Goal: Book appointment/travel/reservation

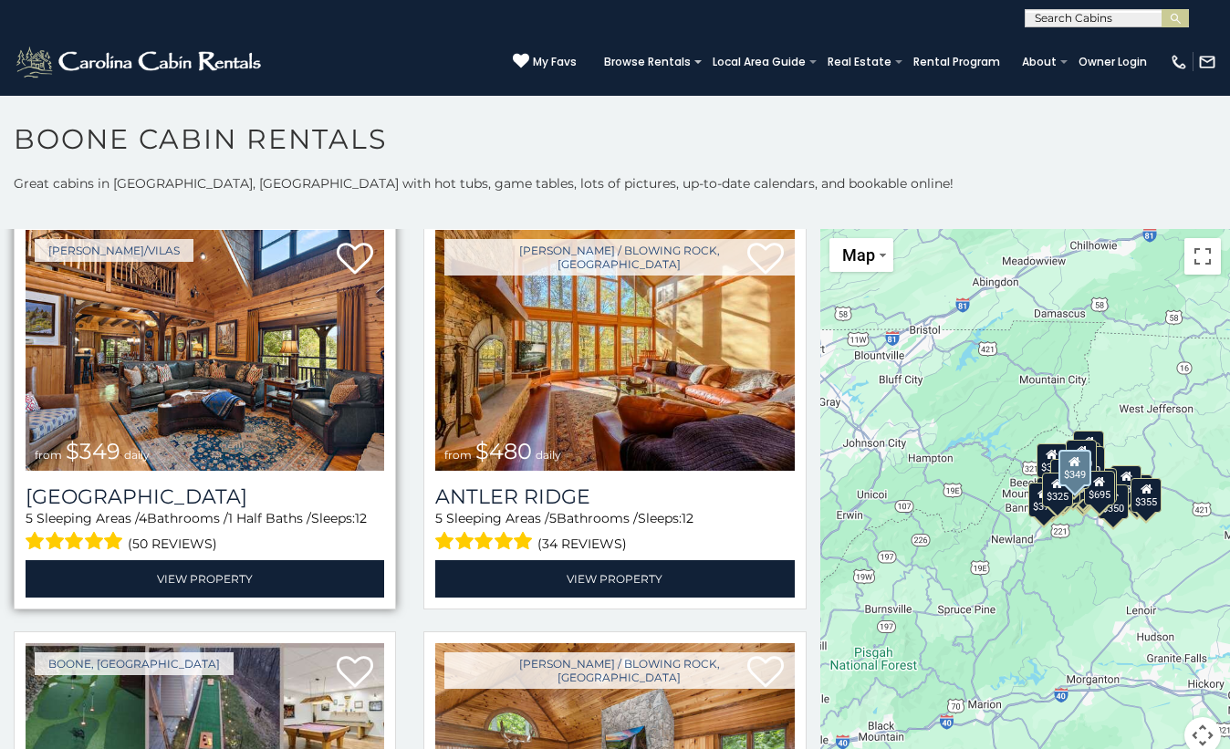
scroll to position [54, 0]
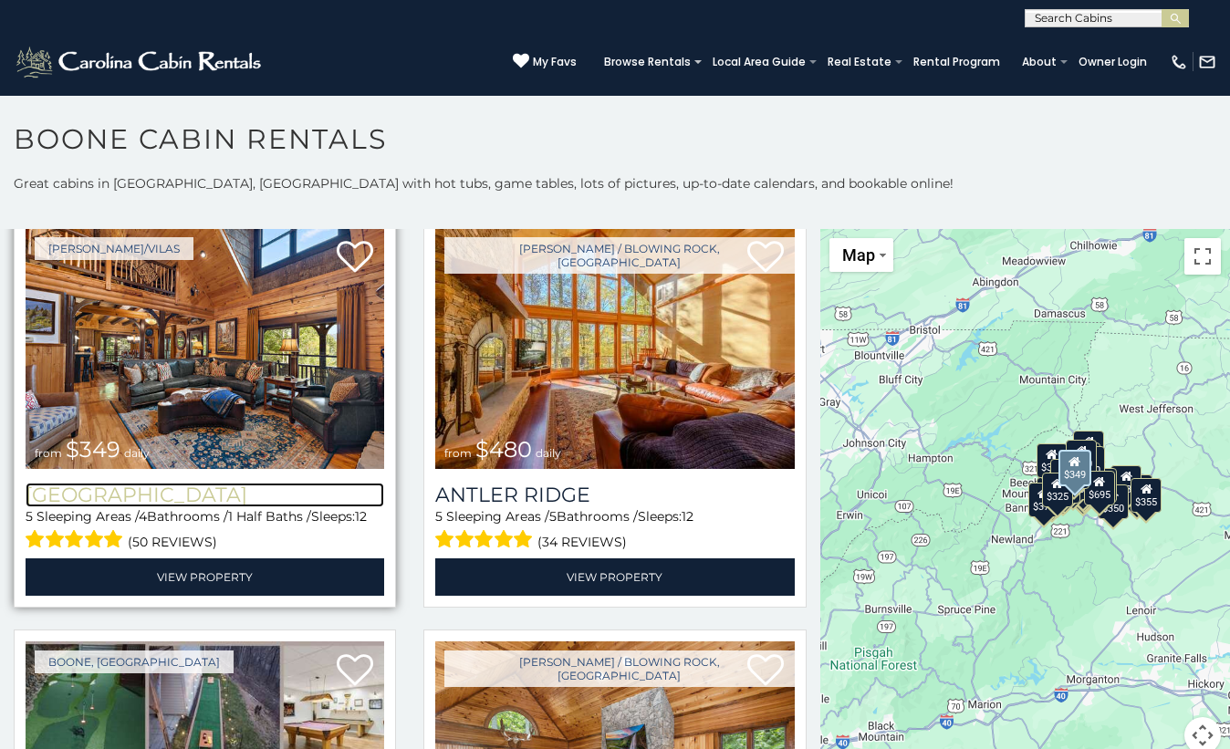
click at [265, 490] on h3 "[GEOGRAPHIC_DATA]" at bounding box center [205, 495] width 358 height 25
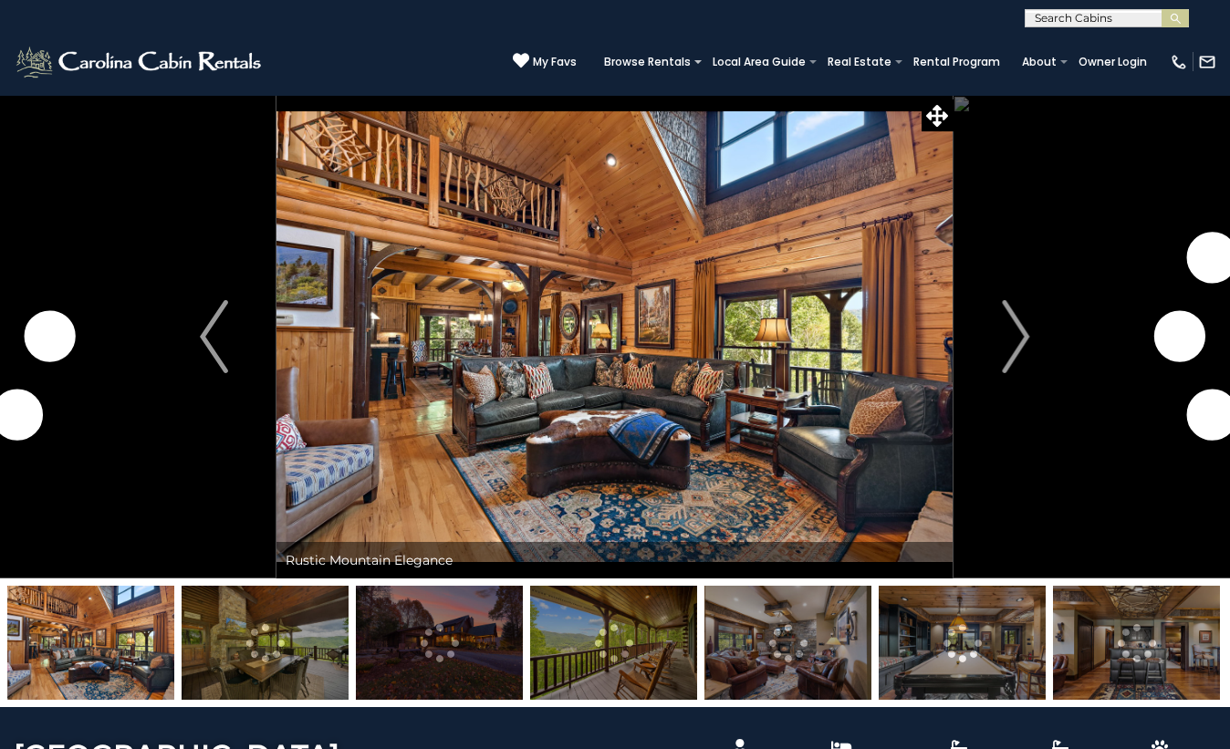
click at [577, 656] on img at bounding box center [613, 643] width 167 height 114
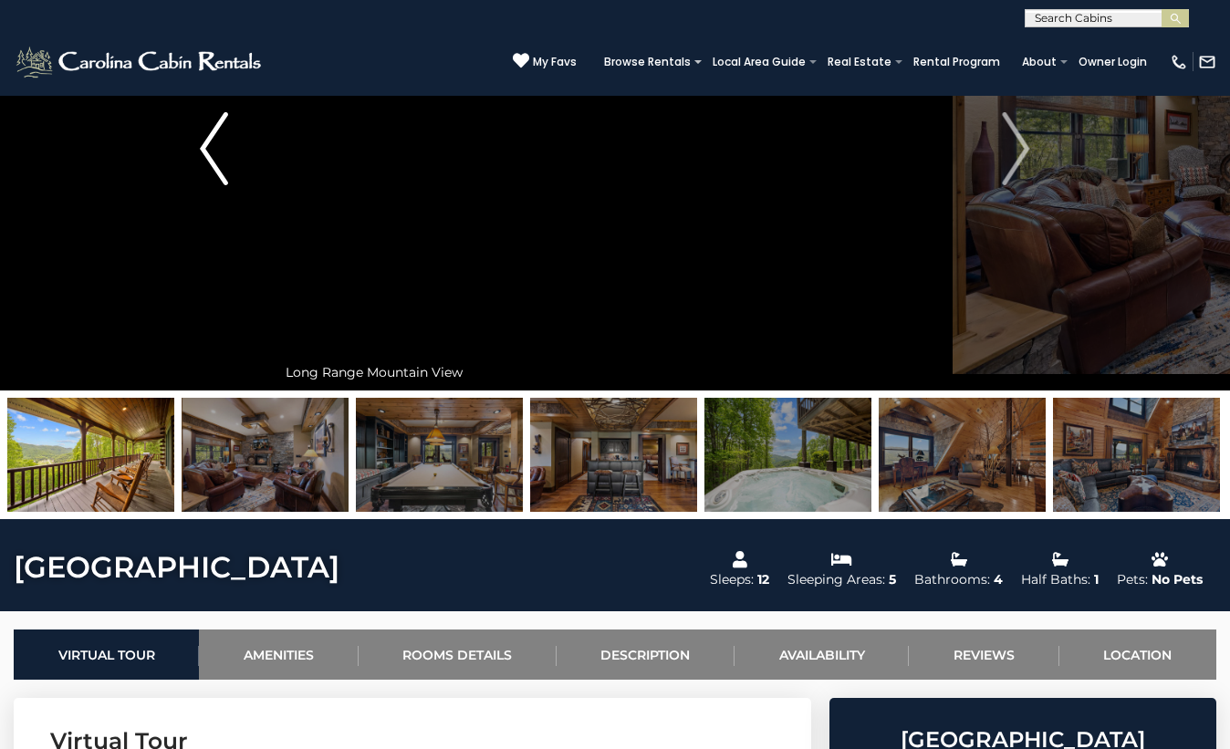
scroll to position [161, 0]
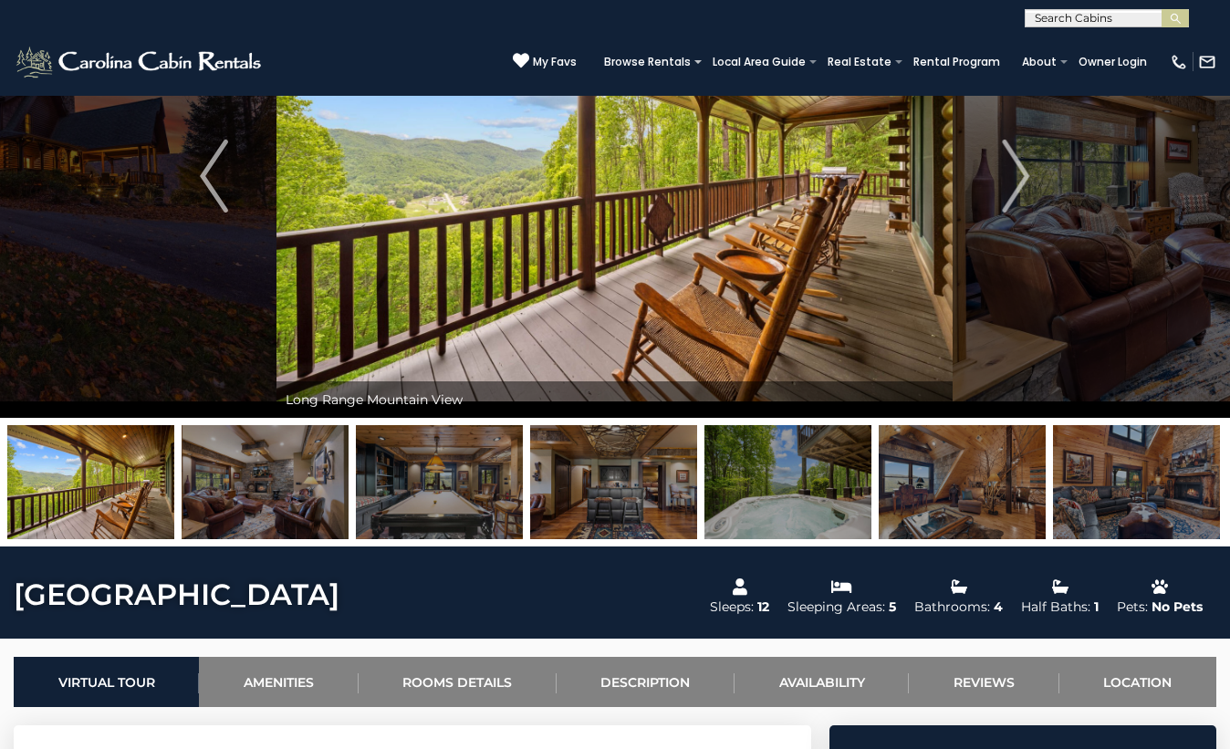
click at [326, 478] on img at bounding box center [265, 482] width 167 height 114
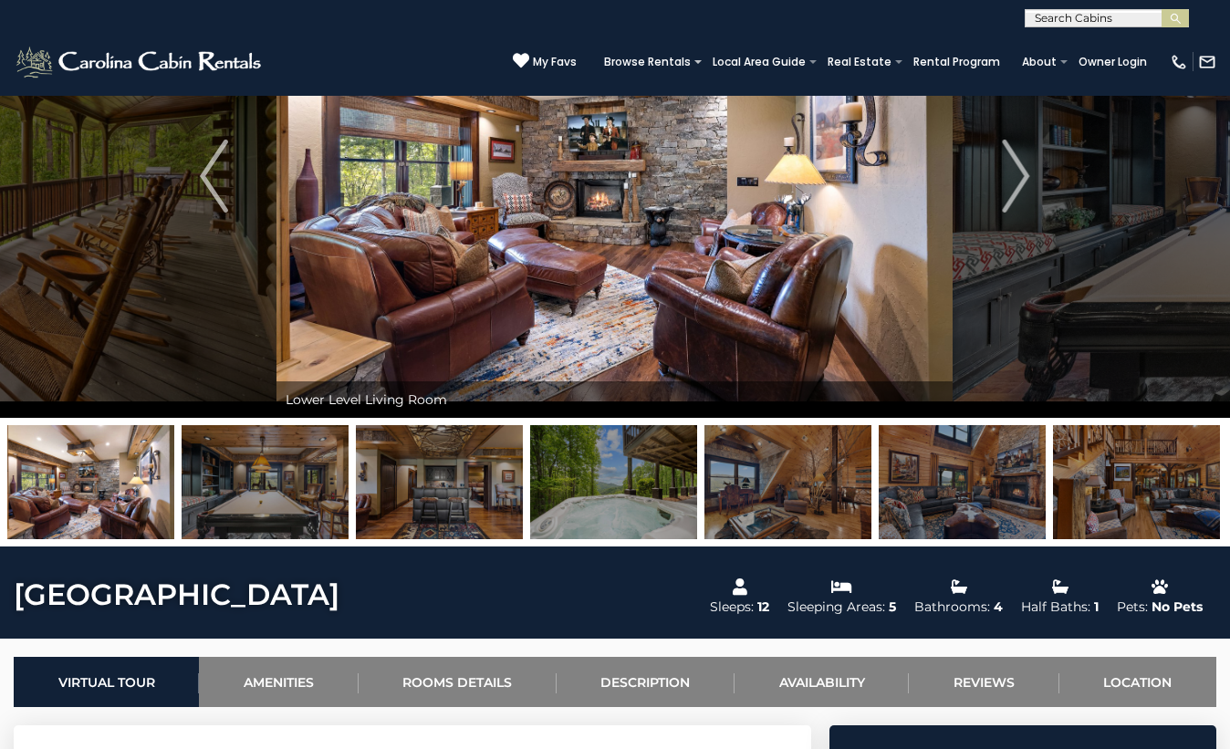
click at [499, 506] on img at bounding box center [439, 482] width 167 height 114
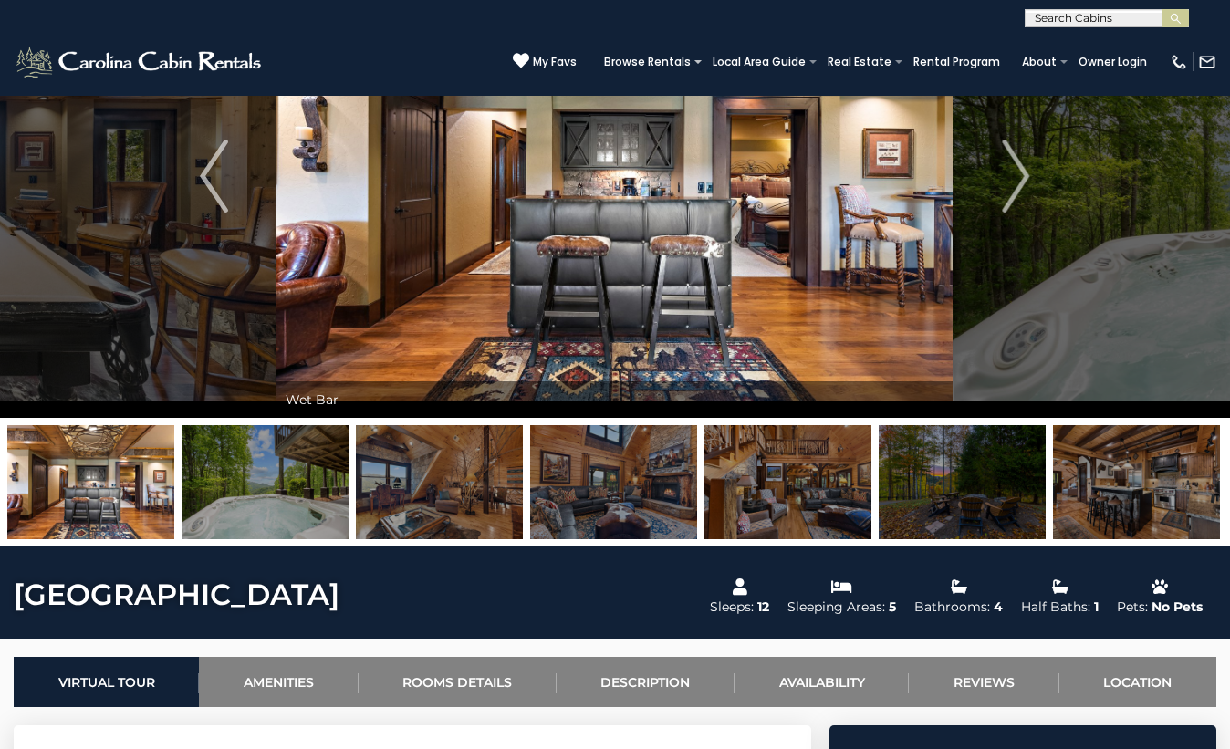
click at [537, 529] on img at bounding box center [613, 482] width 167 height 114
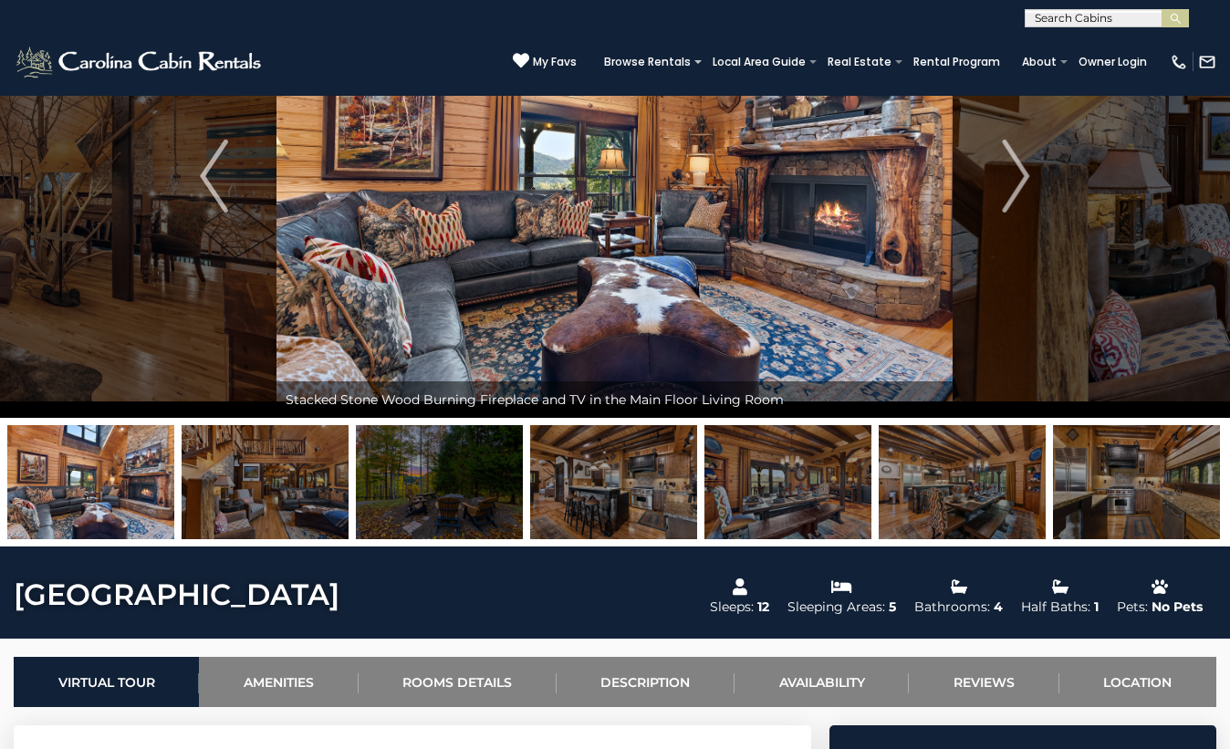
click at [543, 528] on img at bounding box center [613, 482] width 167 height 114
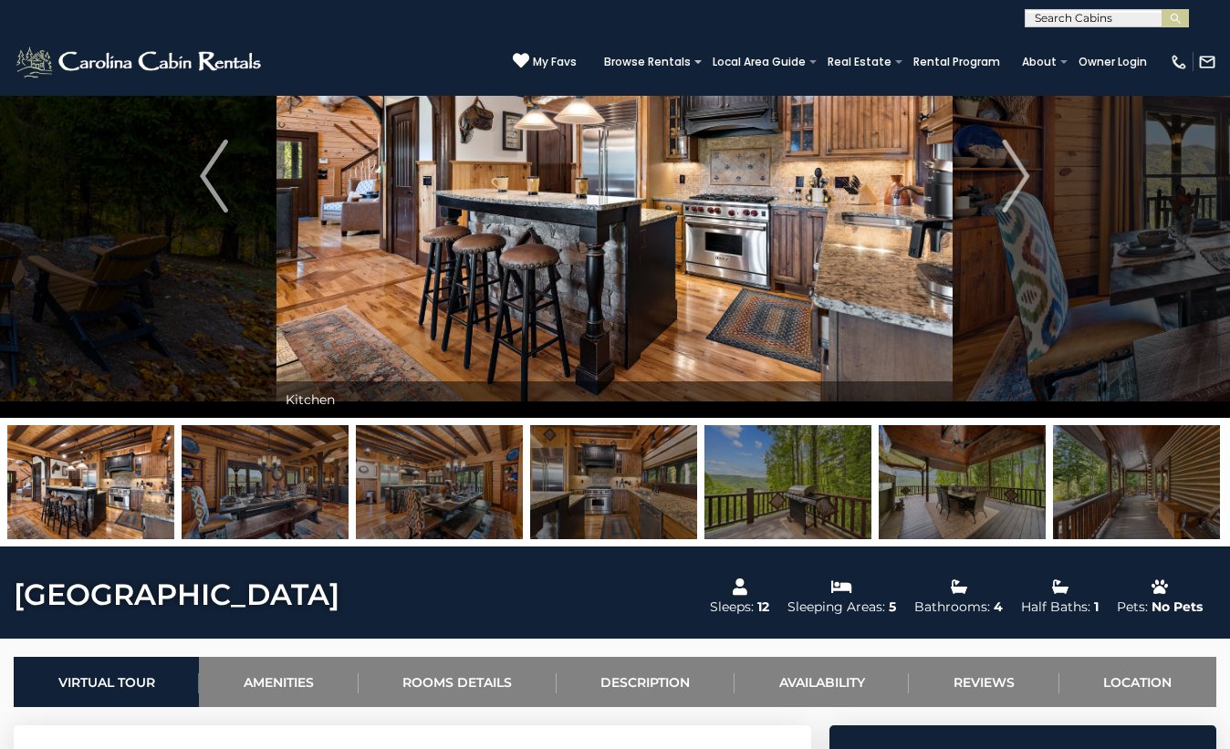
click at [550, 527] on img at bounding box center [613, 482] width 167 height 114
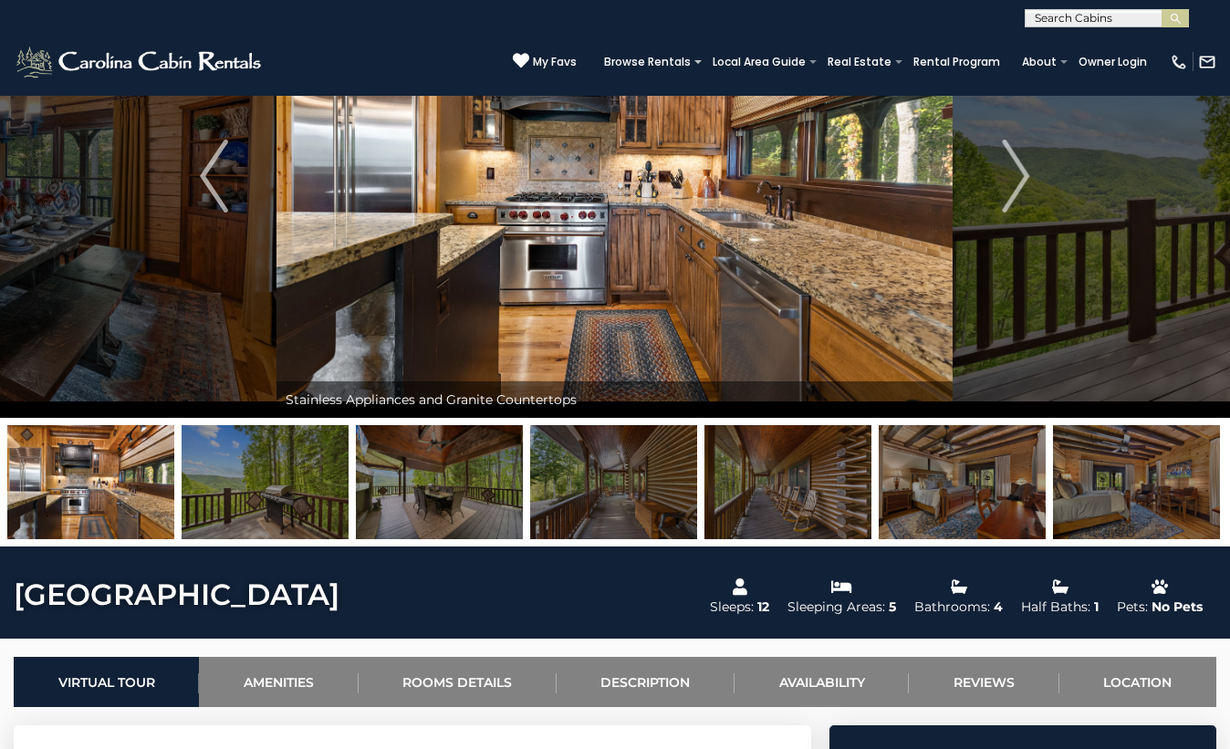
click at [550, 527] on img at bounding box center [613, 482] width 167 height 114
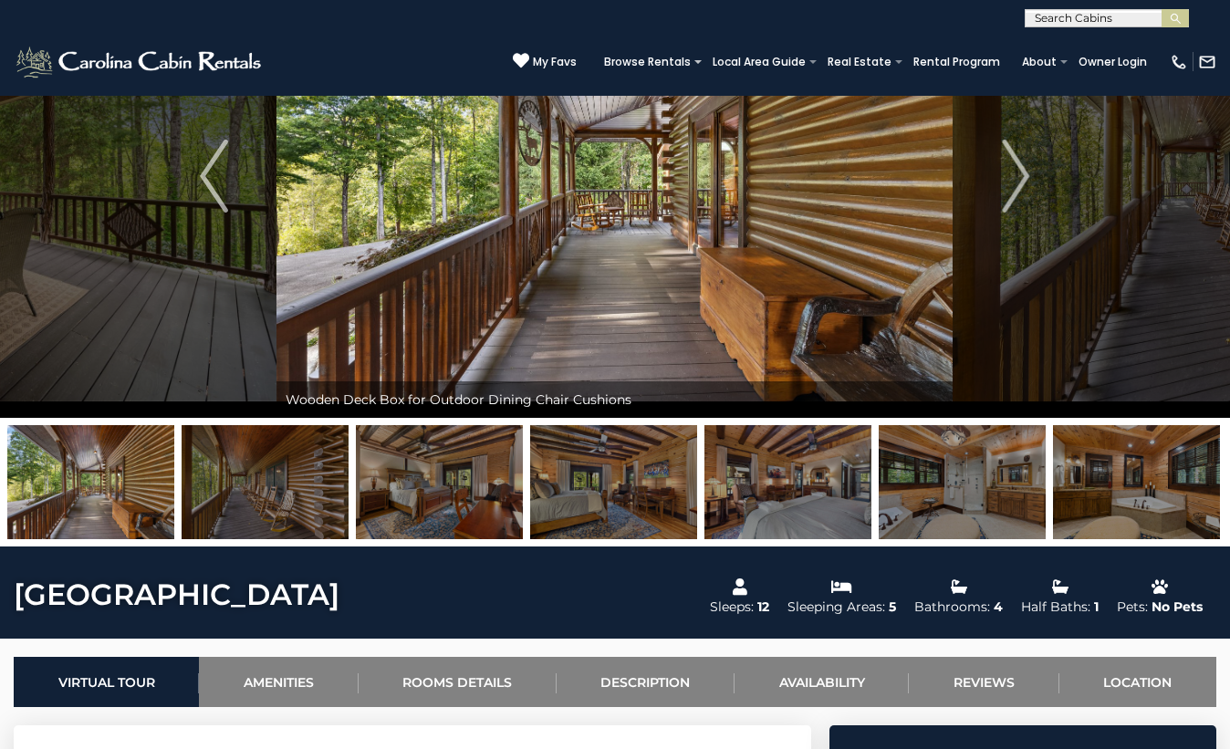
click at [754, 521] on img at bounding box center [787, 482] width 167 height 114
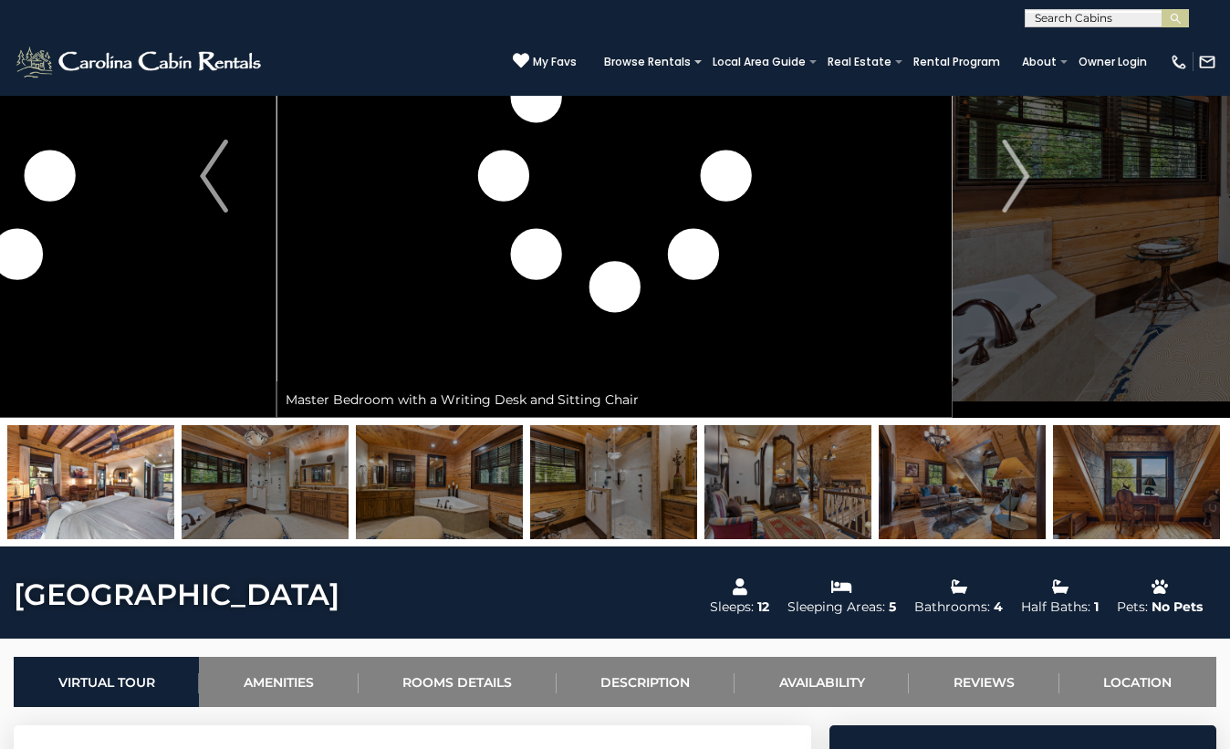
click at [793, 516] on img at bounding box center [787, 482] width 167 height 114
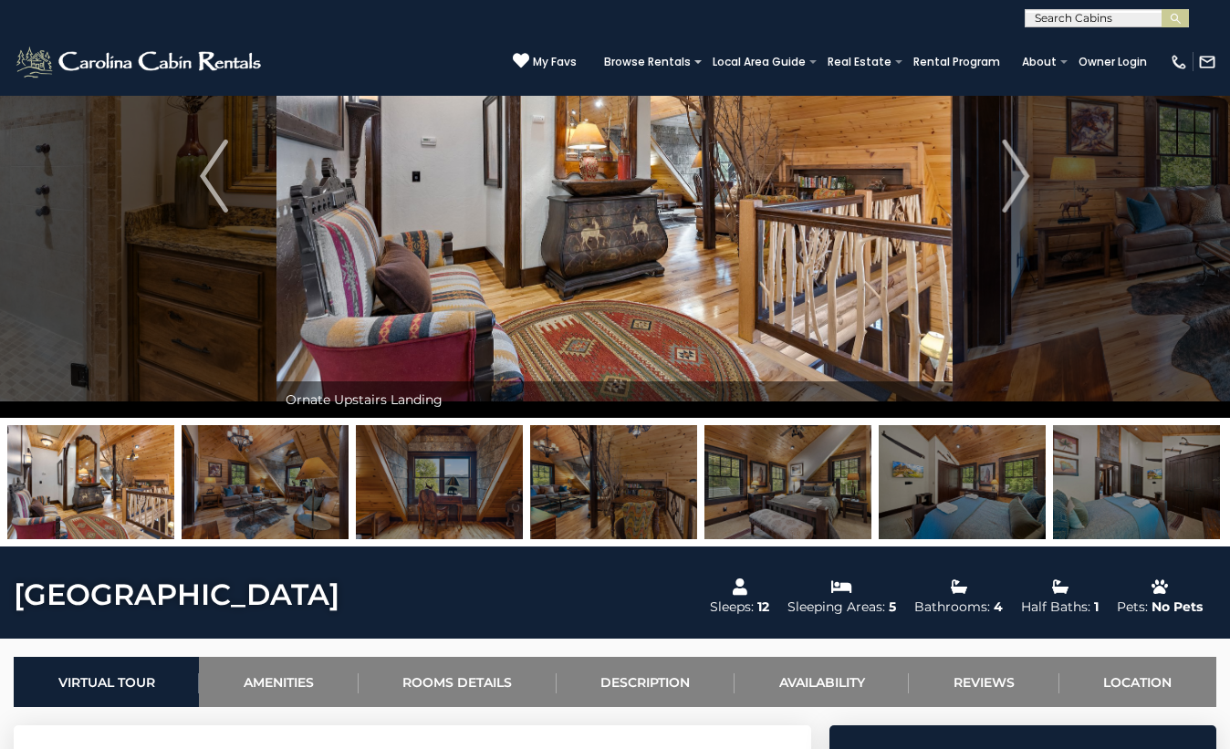
click at [765, 479] on img at bounding box center [787, 482] width 167 height 114
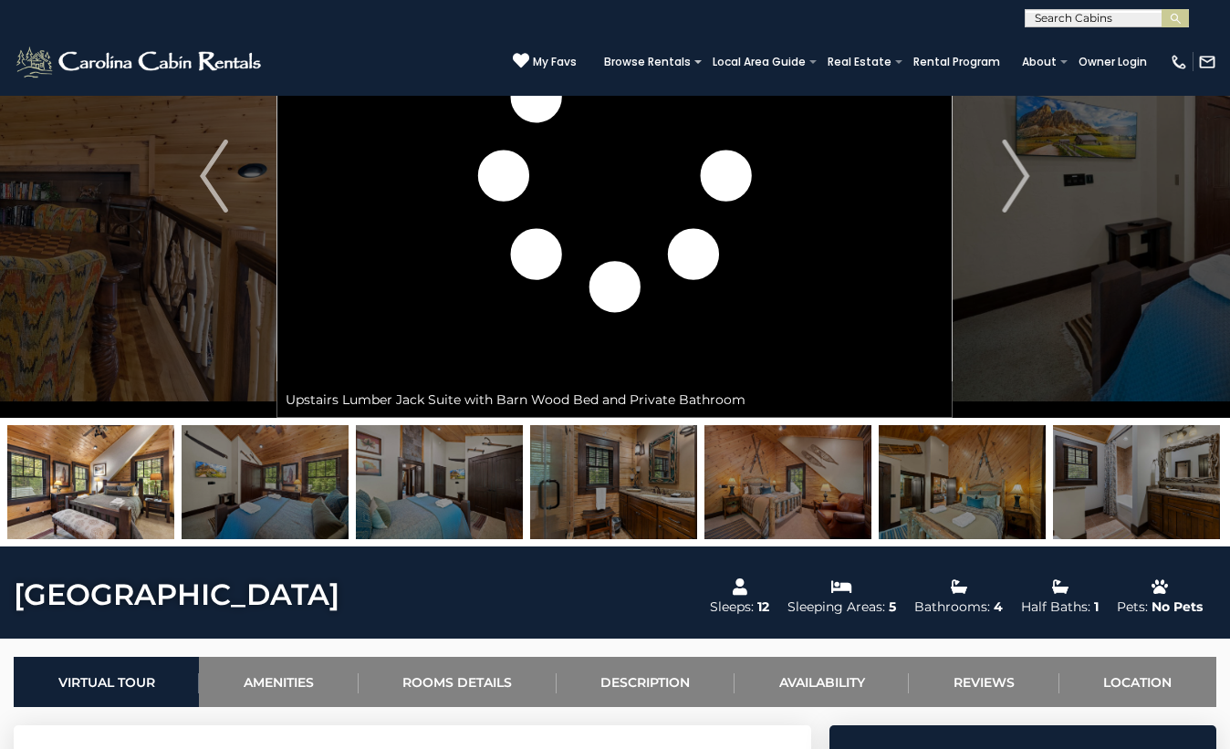
click at [839, 477] on img at bounding box center [787, 482] width 167 height 114
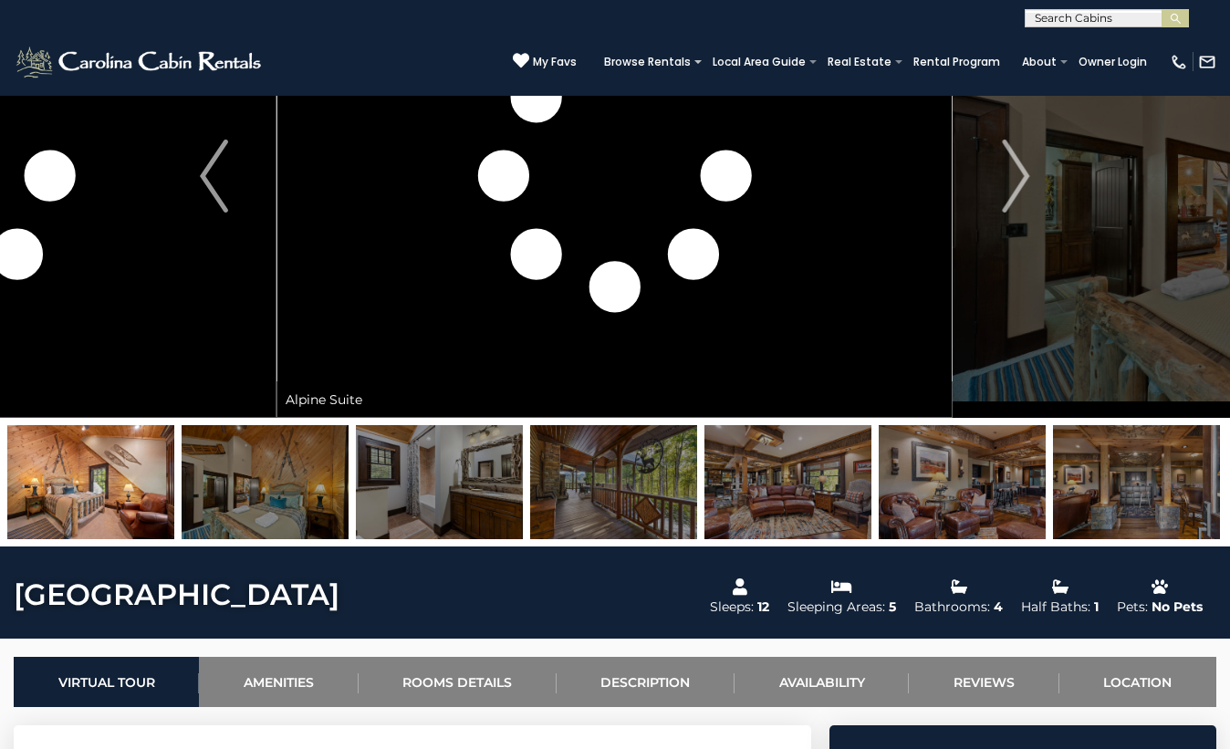
click at [793, 490] on img at bounding box center [787, 482] width 167 height 114
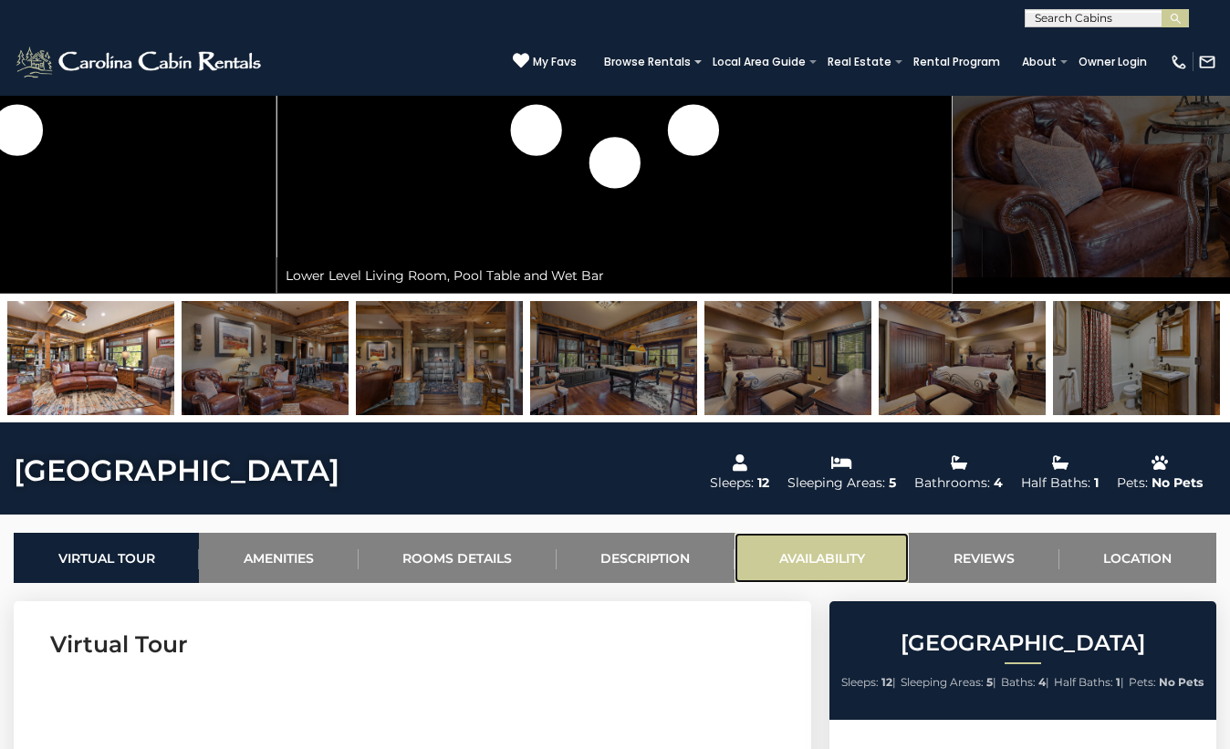
click at [809, 544] on link "Availability" at bounding box center [821, 558] width 174 height 50
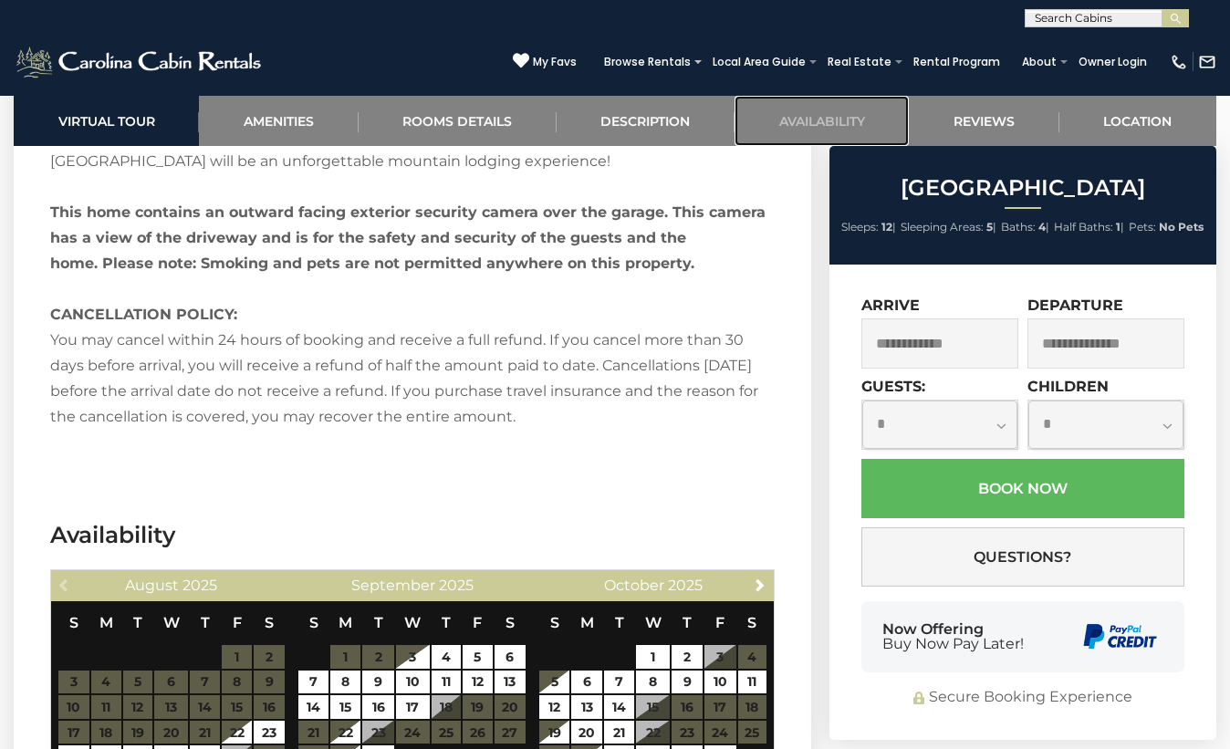
scroll to position [4250, 0]
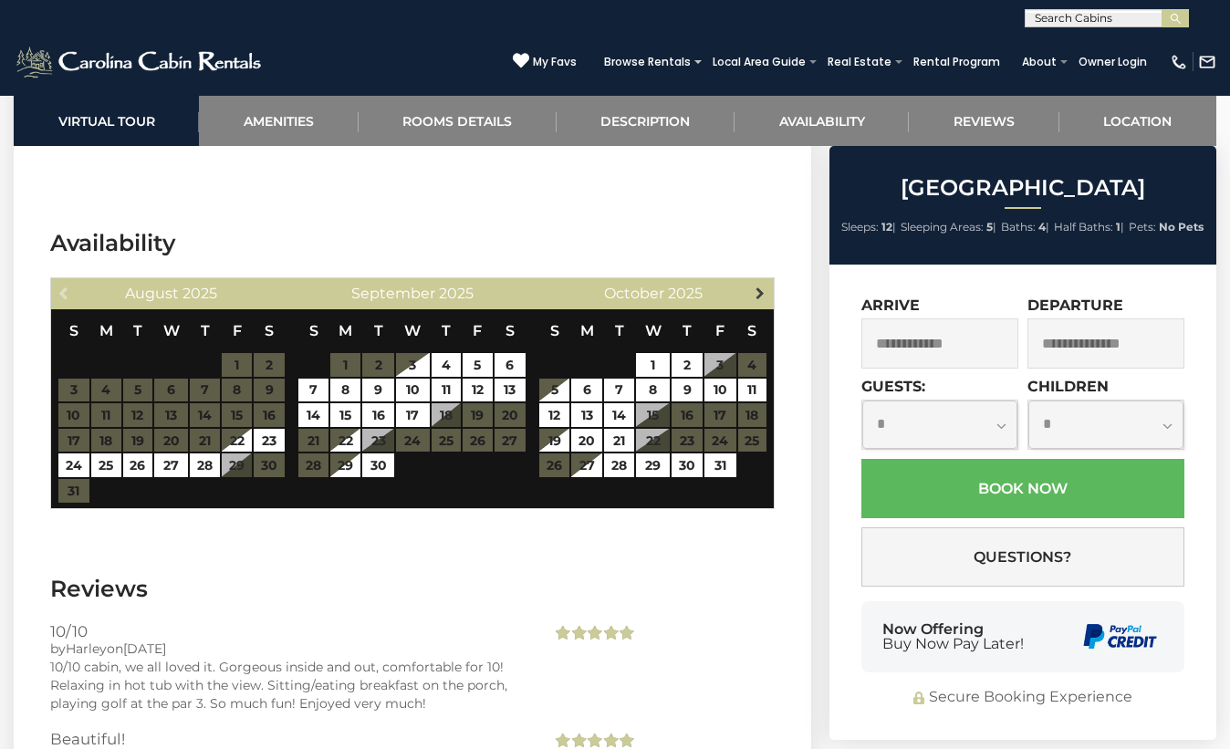
click at [754, 285] on span "Next" at bounding box center [759, 292] width 15 height 15
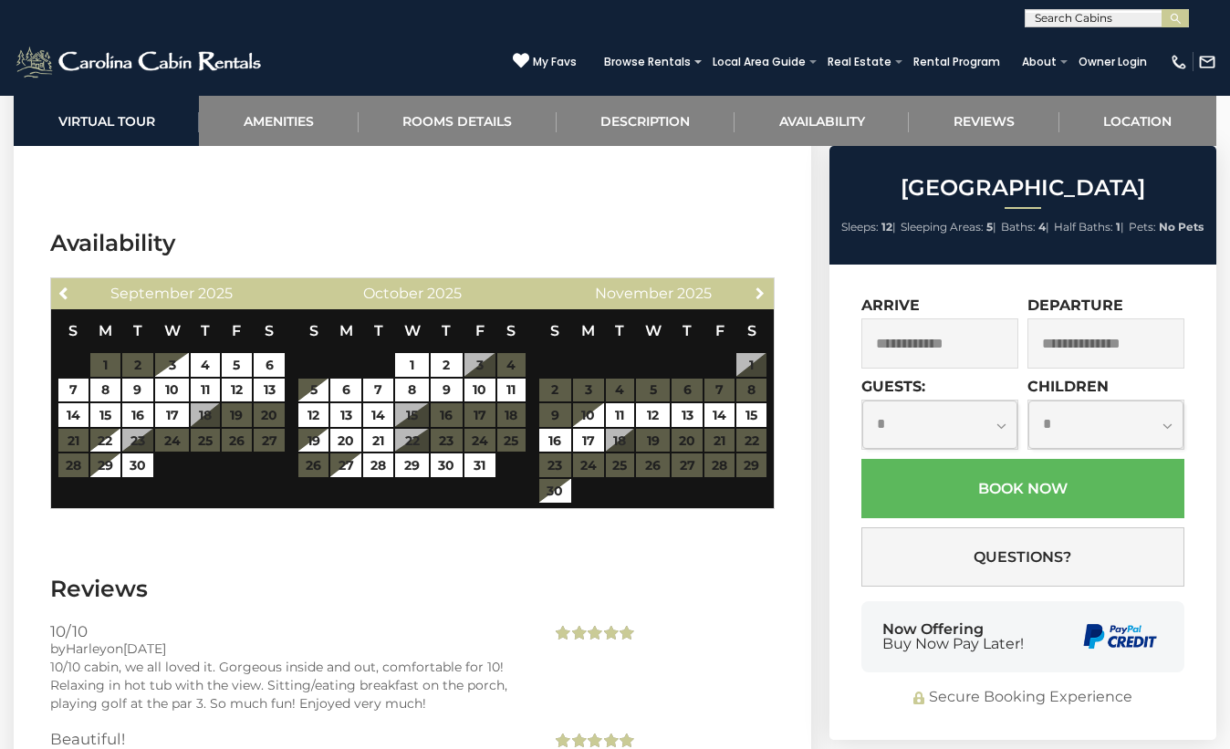
click at [754, 285] on span "Next" at bounding box center [759, 292] width 15 height 15
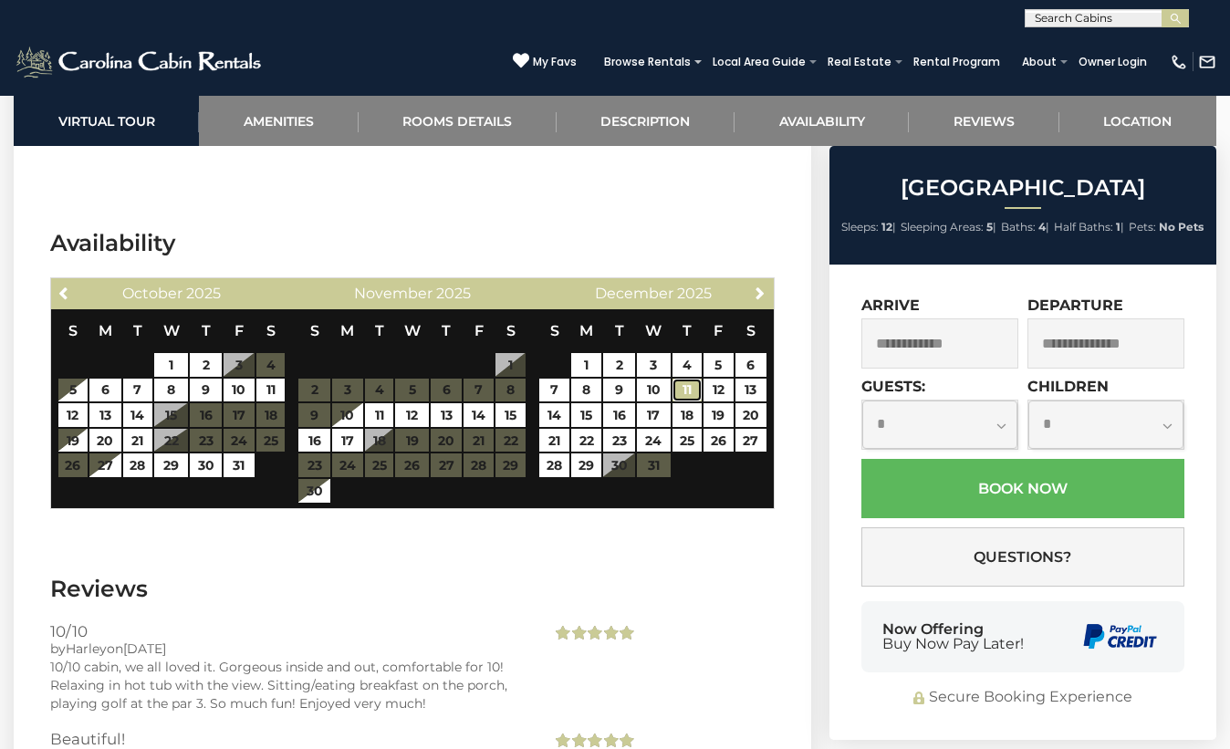
click at [693, 379] on link "11" at bounding box center [686, 391] width 29 height 24
type input "**********"
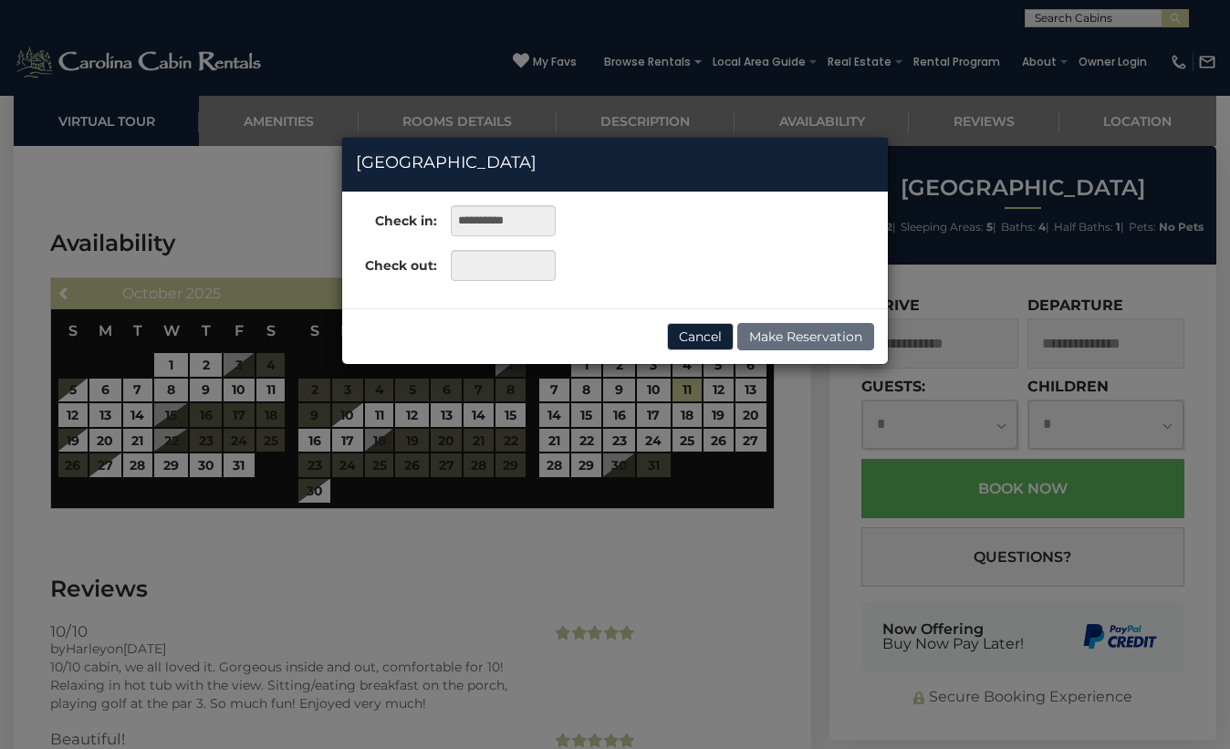
click at [532, 283] on div "**********" at bounding box center [455, 249] width 227 height 89
click at [528, 268] on input "text" at bounding box center [503, 265] width 105 height 31
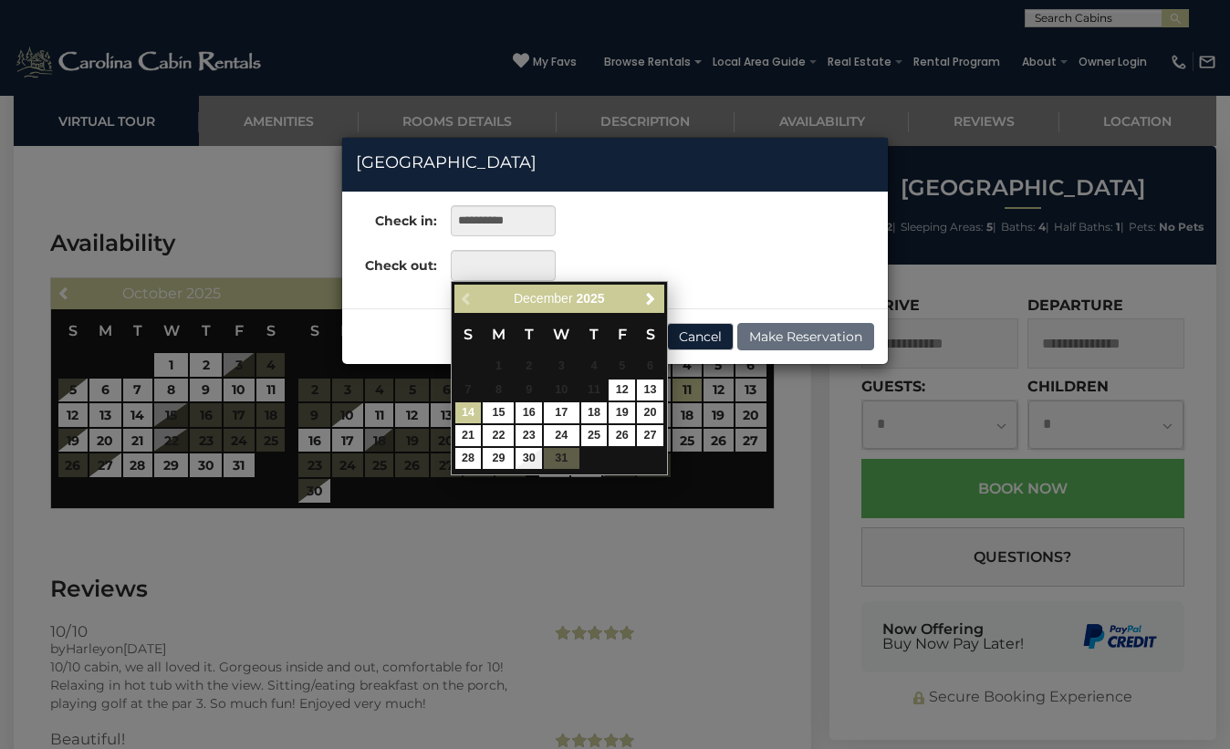
click at [466, 414] on link "14" at bounding box center [468, 412] width 26 height 21
type input "**********"
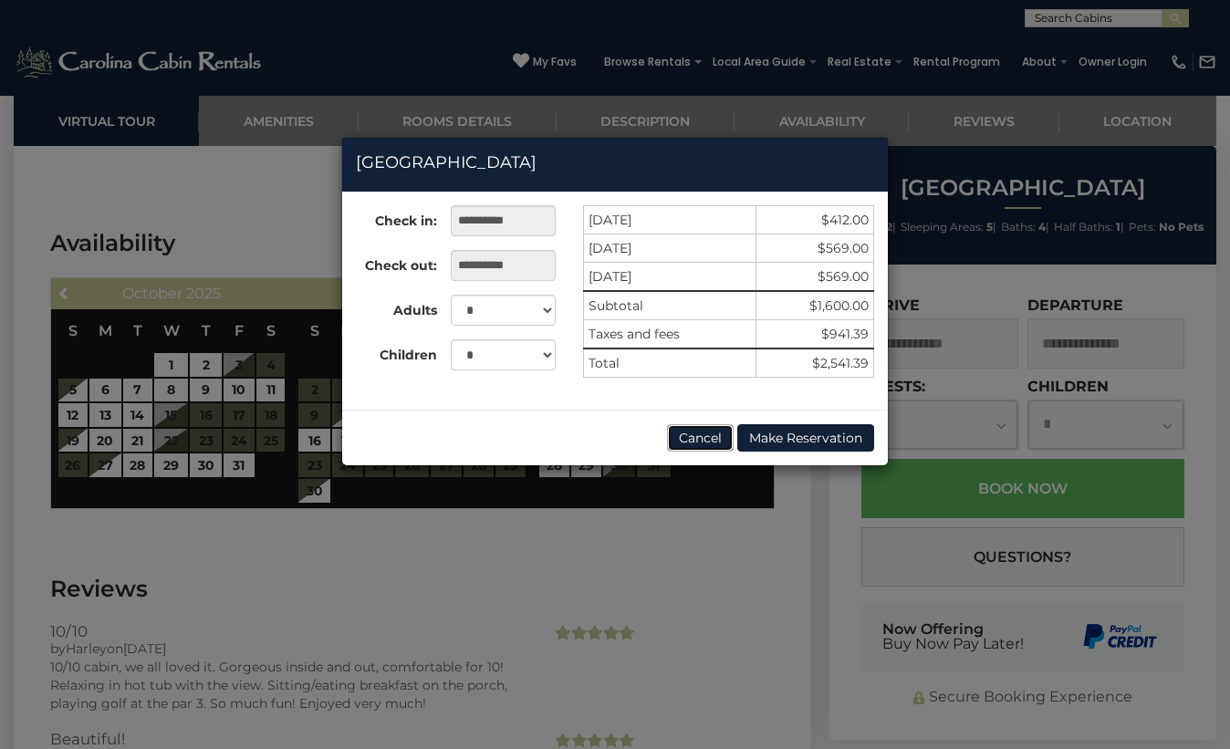
click at [714, 439] on button "Cancel" at bounding box center [700, 437] width 67 height 27
